Goal: Find specific page/section: Find specific page/section

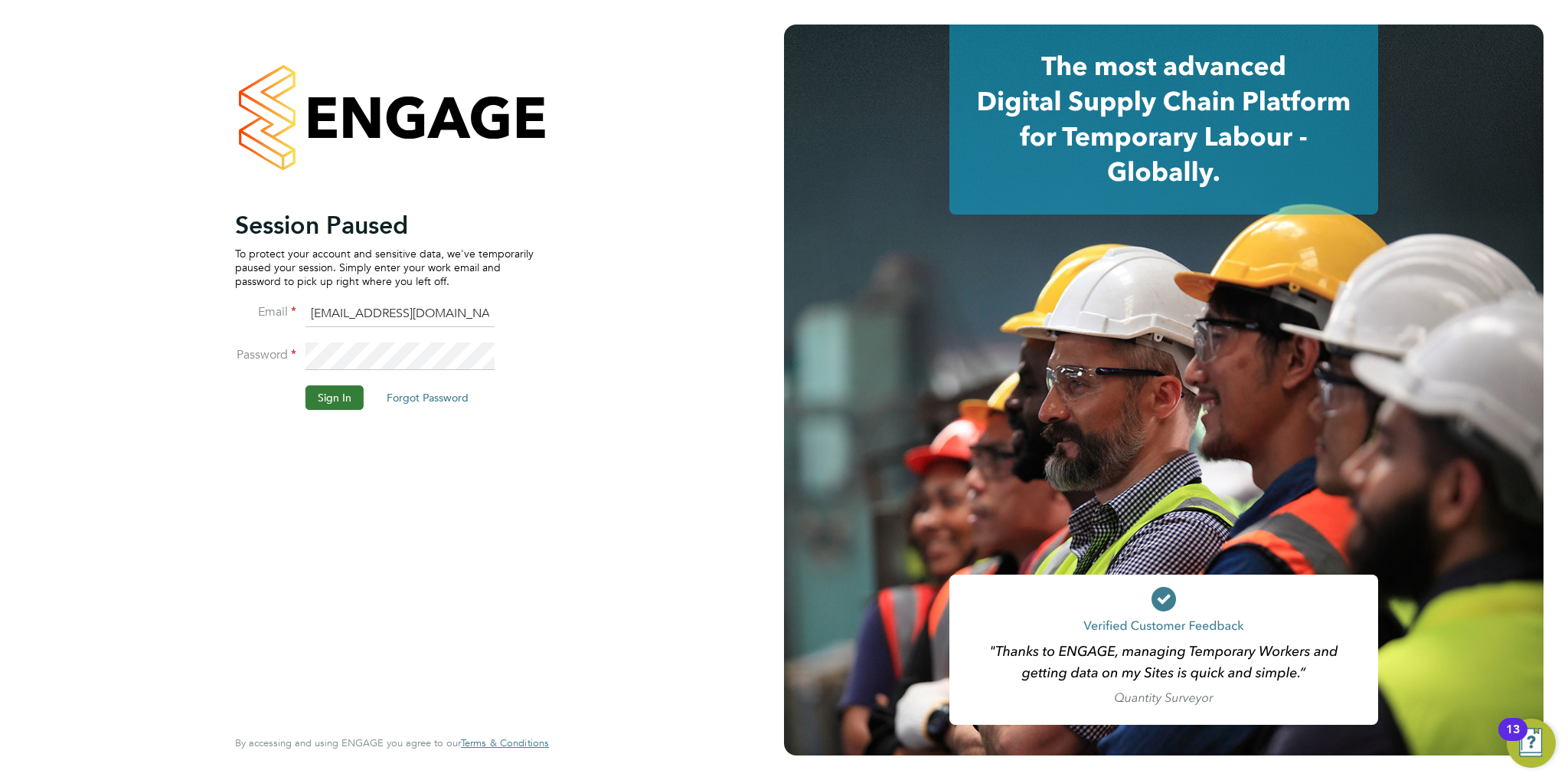
click at [347, 389] on button "Sign In" at bounding box center [335, 397] width 58 height 24
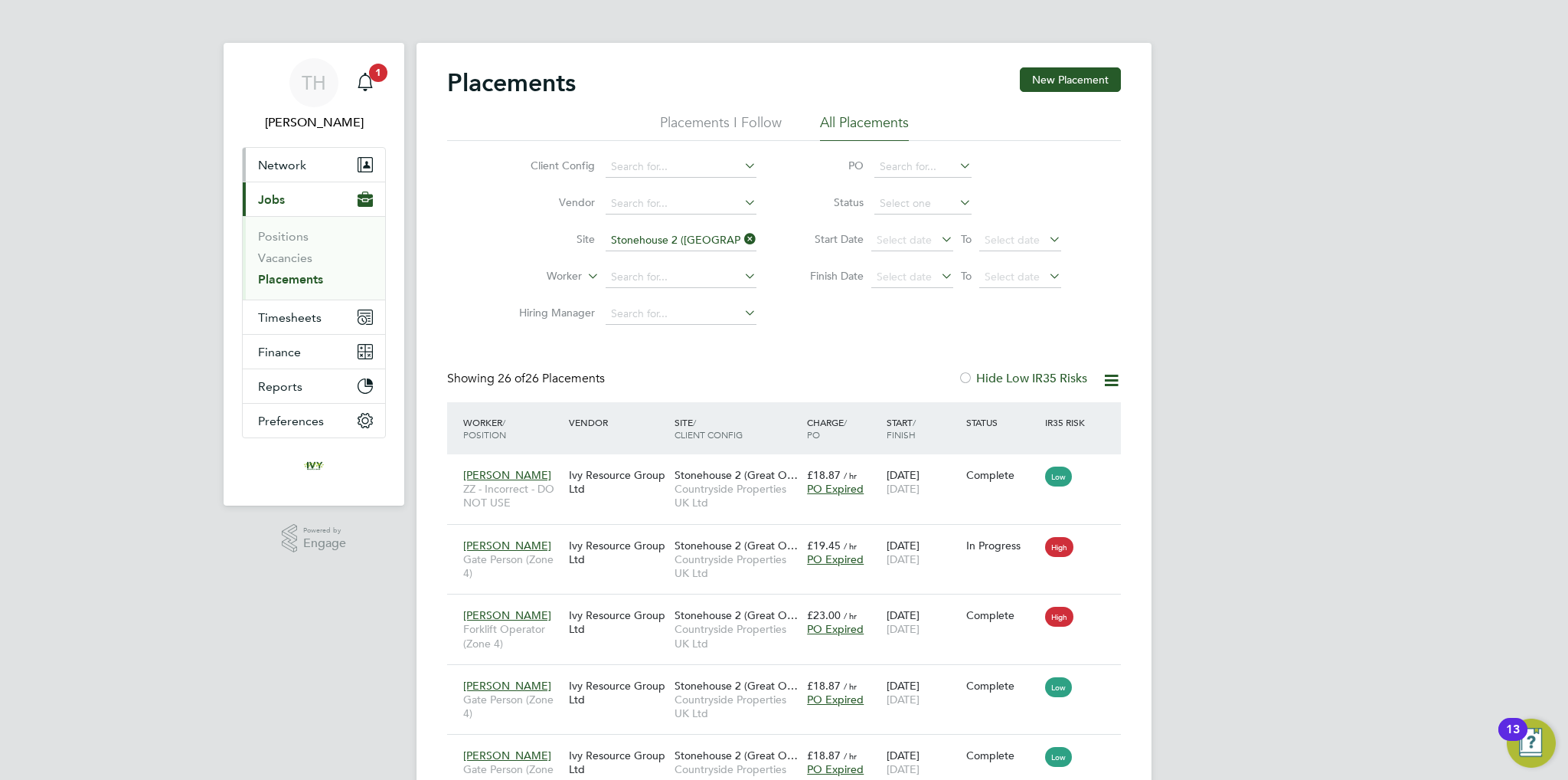
click at [305, 171] on span "Network" at bounding box center [281, 165] width 48 height 15
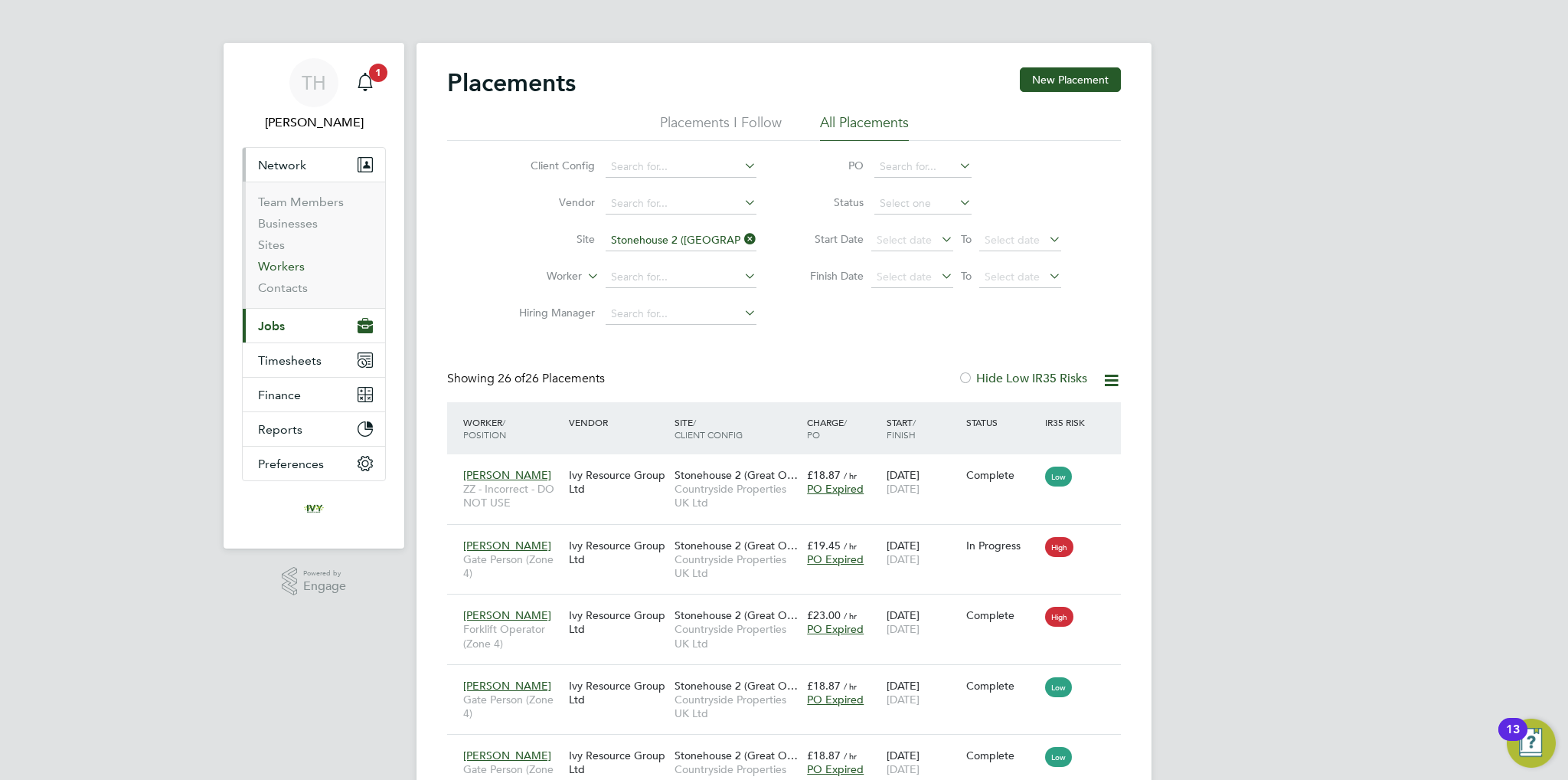
click at [297, 267] on link "Workers" at bounding box center [281, 266] width 47 height 15
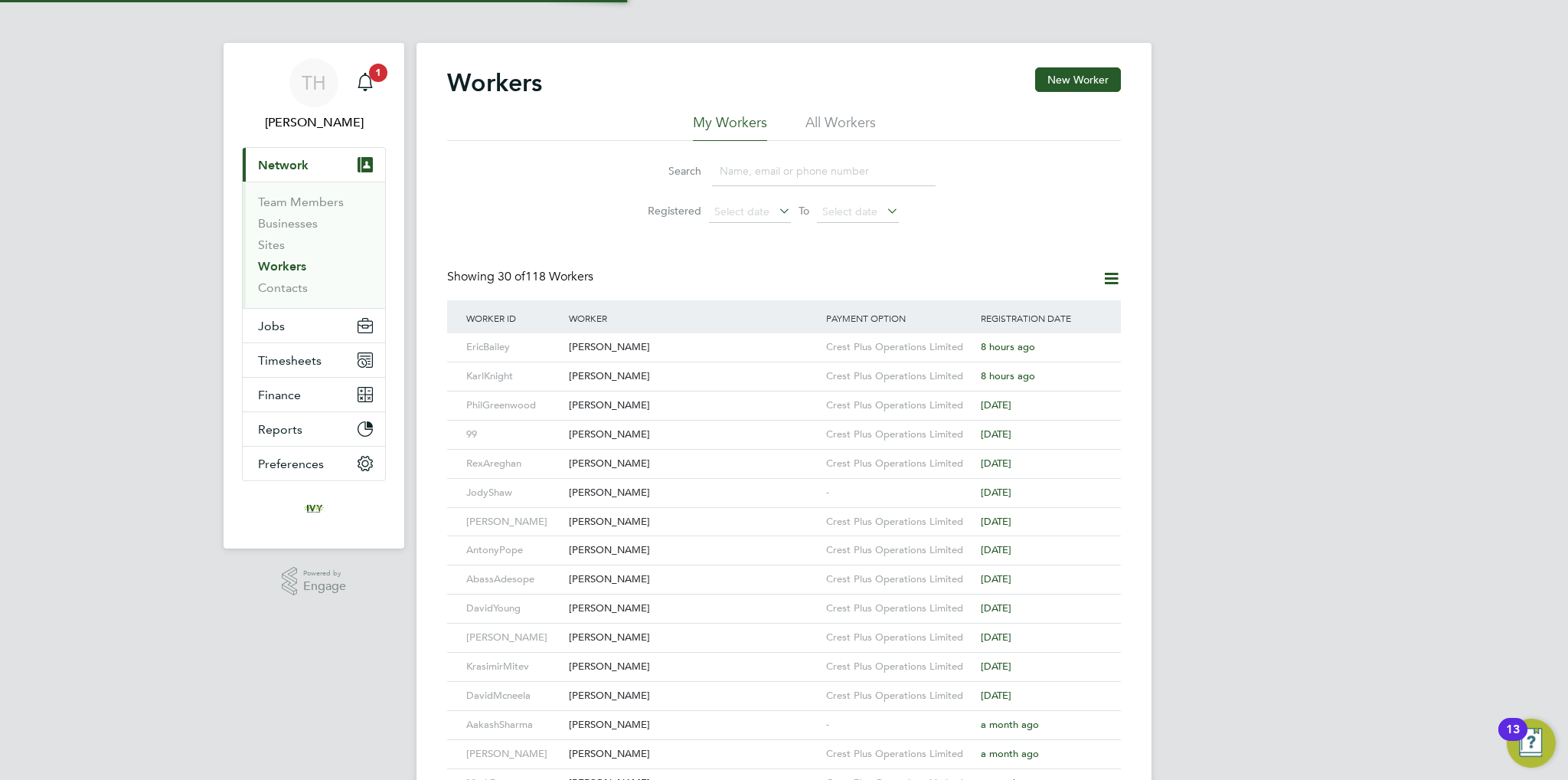
click at [779, 175] on input at bounding box center [823, 171] width 224 height 30
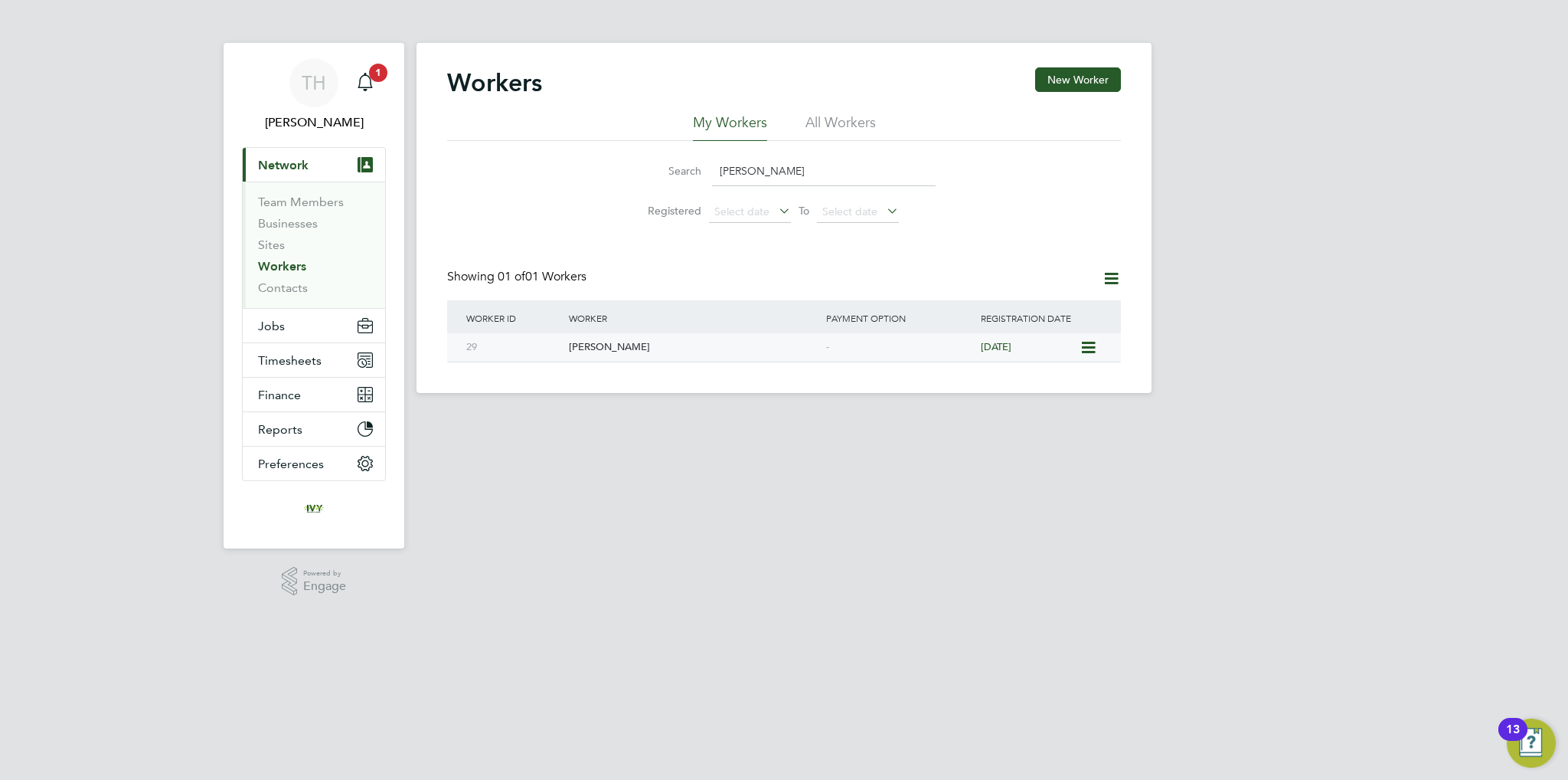
type input "[PERSON_NAME]"
click at [818, 338] on div "[PERSON_NAME]" at bounding box center [693, 347] width 257 height 29
